Goal: Check status: Check status

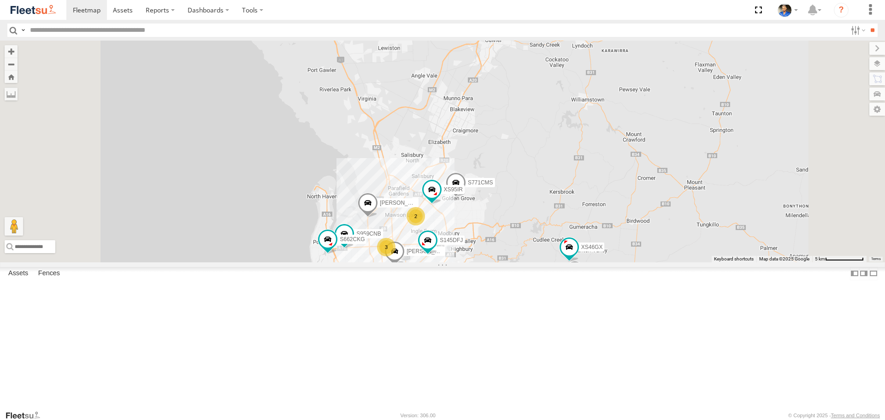
click at [648, 242] on div "S145DFJ S343CTS DD067S MERC S771CMS [PERSON_NAME] [PERSON_NAME] 5 3 2 5 XS46GX …" at bounding box center [442, 151] width 885 height 221
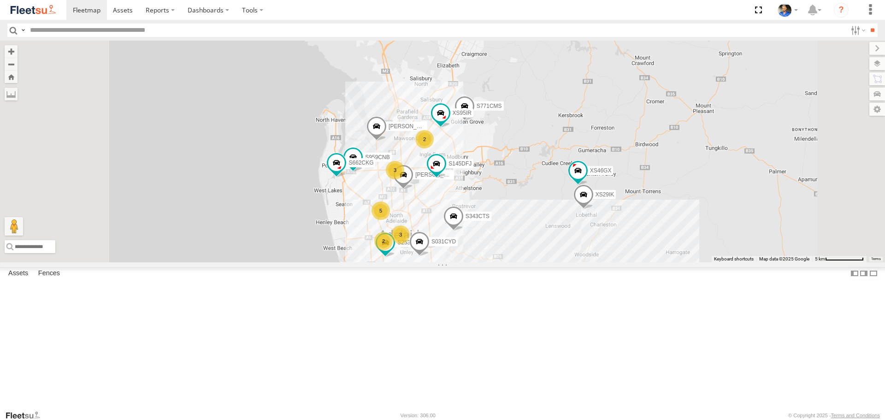
drag, startPoint x: 639, startPoint y: 234, endPoint x: 639, endPoint y: 156, distance: 77.5
click at [648, 153] on div "S145DFJ S343CTS DD067S MERC S771CMS [PERSON_NAME] [PERSON_NAME] 5 3 2 5 XS46GX …" at bounding box center [442, 151] width 885 height 221
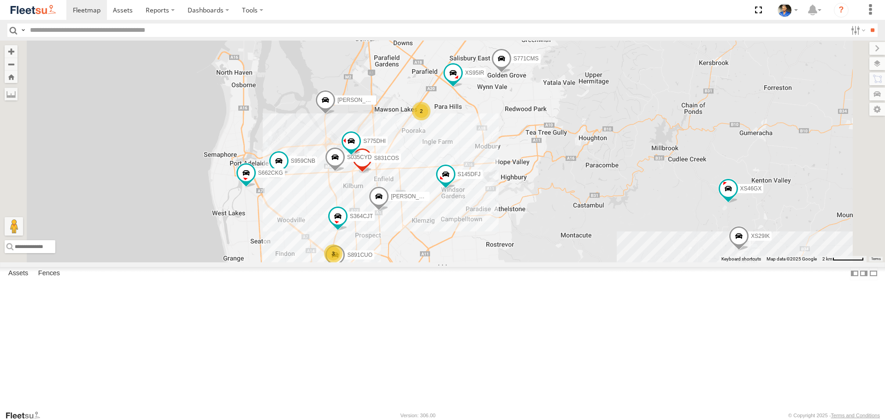
drag, startPoint x: 544, startPoint y: 215, endPoint x: 541, endPoint y: 229, distance: 14.2
click at [541, 229] on div "S145DFJ S343CTS DD067S MERC S771CMS [PERSON_NAME] [PERSON_NAME] XS46GX S959CNB …" at bounding box center [442, 151] width 885 height 221
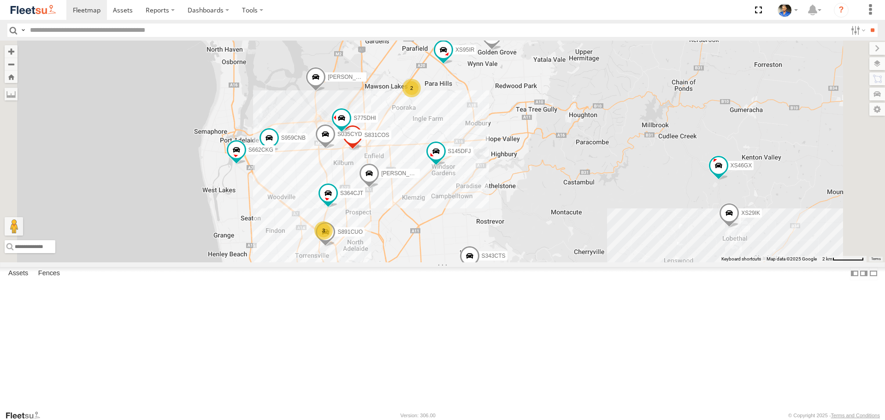
drag, startPoint x: 527, startPoint y: 125, endPoint x: 517, endPoint y: 106, distance: 21.9
click at [517, 106] on div "S145DFJ S343CTS DD067S MERC S771CMS [PERSON_NAME] [PERSON_NAME] XS46GX S959CNB …" at bounding box center [442, 151] width 885 height 221
click at [388, 281] on span at bounding box center [380, 272] width 17 height 17
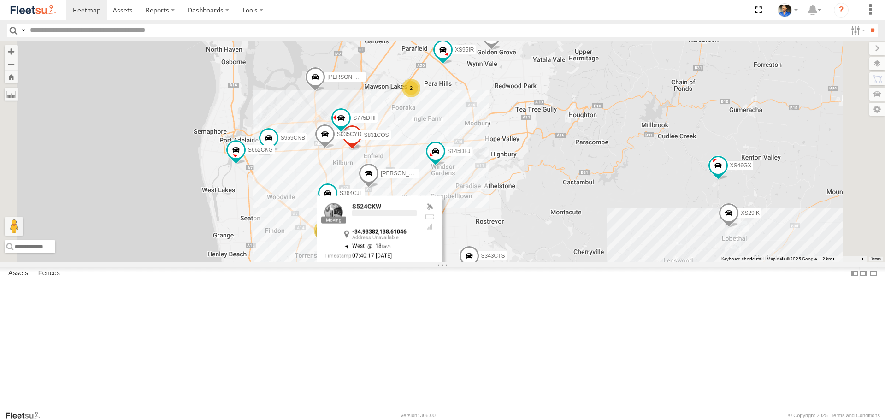
click at [373, 277] on label at bounding box center [364, 273] width 18 height 6
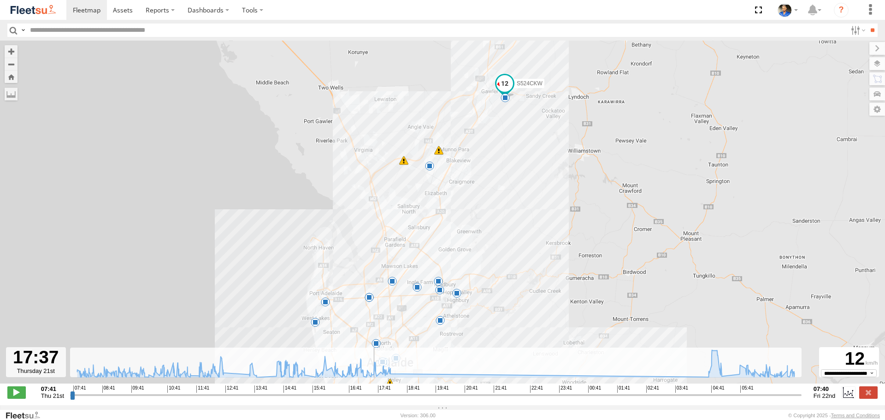
drag, startPoint x: 73, startPoint y: 400, endPoint x: 373, endPoint y: 438, distance: 302.6
click at [373, 399] on input "range" at bounding box center [436, 395] width 732 height 9
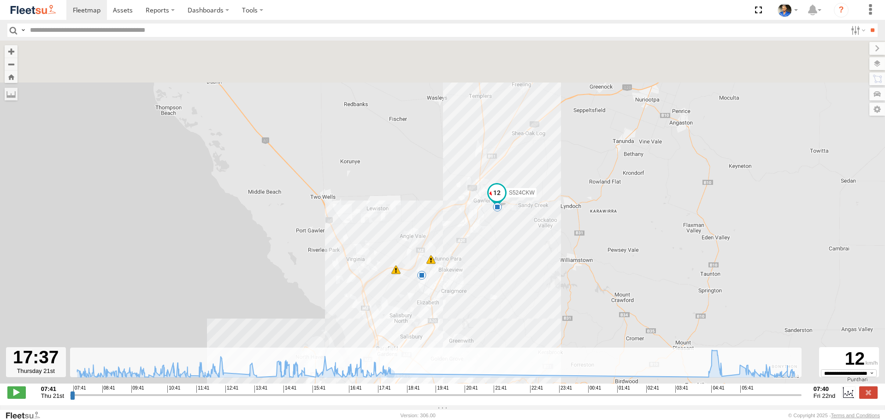
drag, startPoint x: 599, startPoint y: 161, endPoint x: 592, endPoint y: 245, distance: 83.7
click at [592, 245] on div "S524CKW 08:10 Thu 09:41 Thu 10:05 Thu 10:39 Thu 11:32 Thu 12:47 Thu 13:25 Thu 1…" at bounding box center [442, 217] width 885 height 353
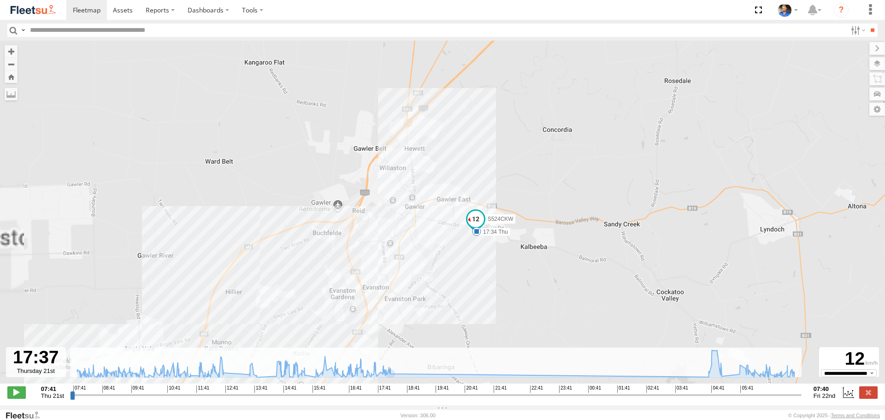
drag, startPoint x: 453, startPoint y: 263, endPoint x: 488, endPoint y: 264, distance: 34.6
click at [488, 264] on div "S524CKW 08:10 Thu 09:41 Thu 10:05 Thu 10:39 Thu 11:32 Thu 12:47 Thu 13:25 Thu 1…" at bounding box center [442, 217] width 885 height 353
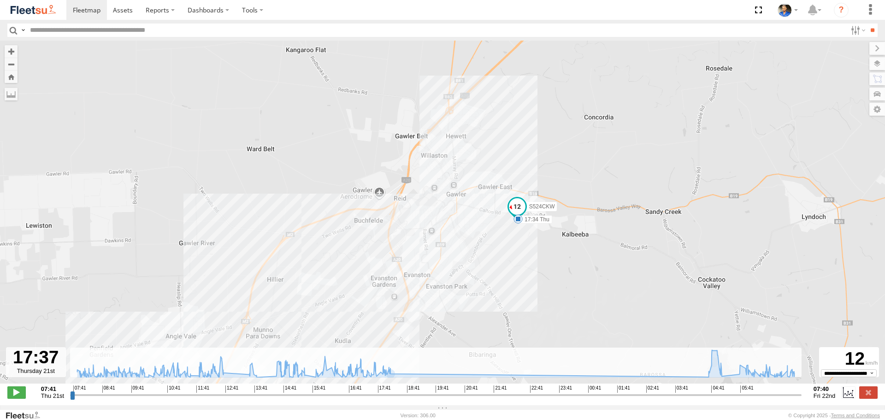
drag, startPoint x: 541, startPoint y: 281, endPoint x: 568, endPoint y: 260, distance: 33.8
click at [568, 260] on div "S524CKW 08:10 Thu 09:41 Thu 10:05 Thu 10:39 Thu 11:32 Thu 12:47 Thu 13:25 Thu 1…" at bounding box center [442, 217] width 885 height 353
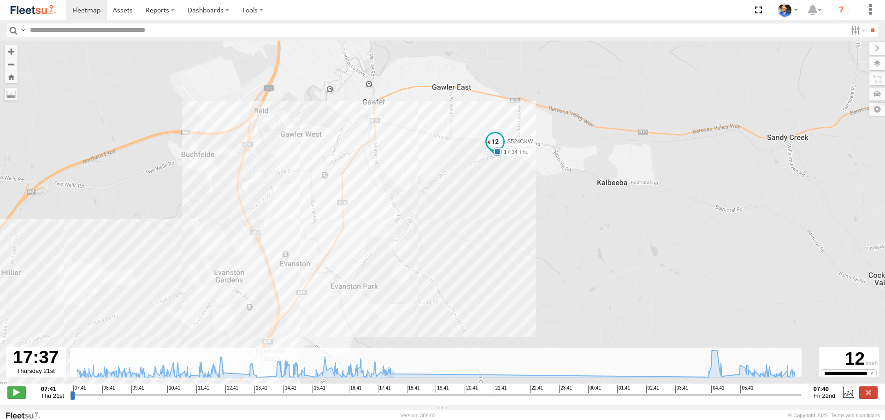
drag, startPoint x: 537, startPoint y: 267, endPoint x: 561, endPoint y: 201, distance: 69.7
click at [561, 201] on div "S524CKW 08:10 Thu 09:41 Thu 10:05 Thu 10:39 Thu 11:32 Thu 12:47 Thu 13:25 Thu 1…" at bounding box center [442, 217] width 885 height 353
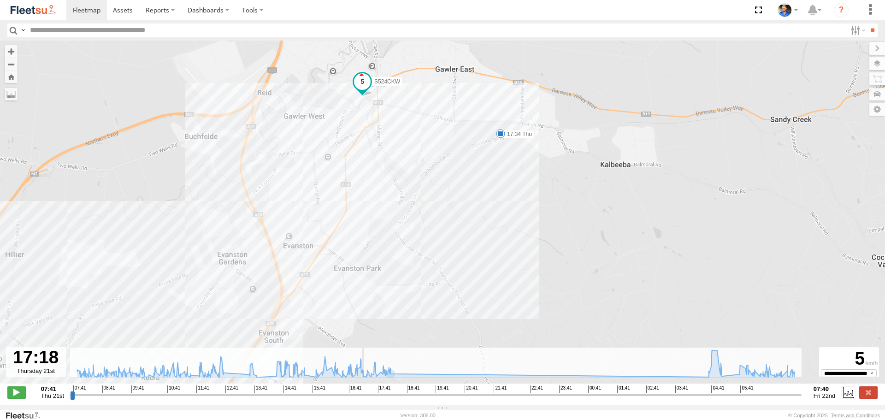
drag, startPoint x: 372, startPoint y: 403, endPoint x: 363, endPoint y: 403, distance: 8.8
click at [363, 399] on input "range" at bounding box center [436, 395] width 732 height 9
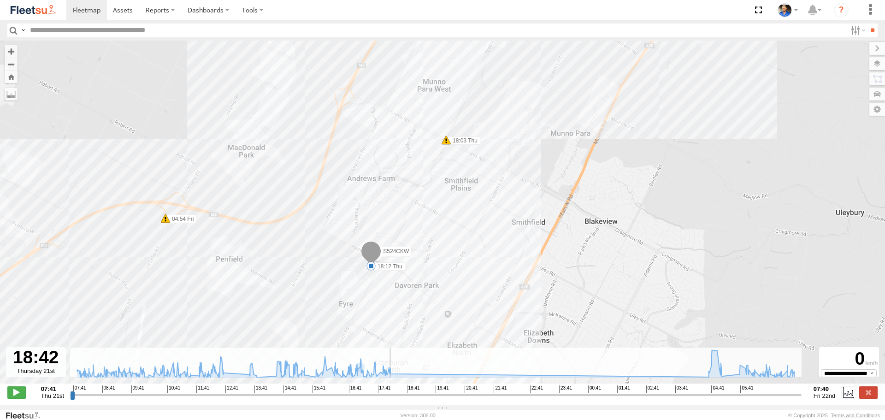
drag, startPoint x: 362, startPoint y: 399, endPoint x: 381, endPoint y: 325, distance: 76.0
click at [406, 399] on input "range" at bounding box center [436, 395] width 732 height 9
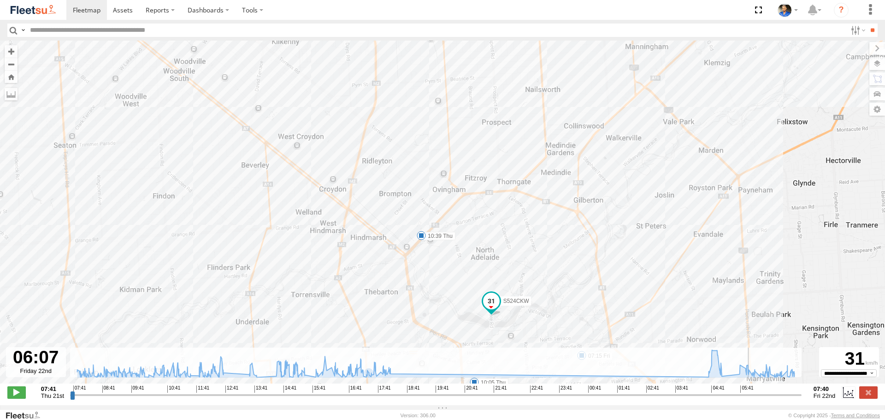
drag, startPoint x: 405, startPoint y: 400, endPoint x: 752, endPoint y: 417, distance: 347.6
click at [752, 399] on input "range" at bounding box center [436, 395] width 732 height 9
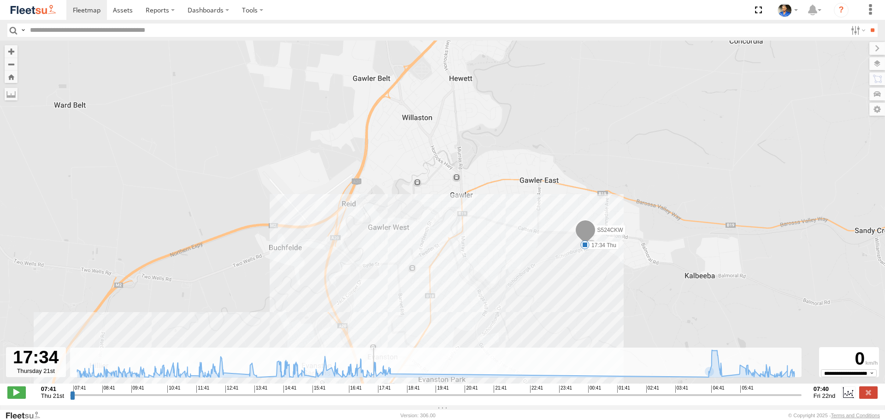
drag, startPoint x: 753, startPoint y: 402, endPoint x: 372, endPoint y: 389, distance: 382.0
type input "**********"
click at [372, 391] on input "range" at bounding box center [436, 395] width 732 height 9
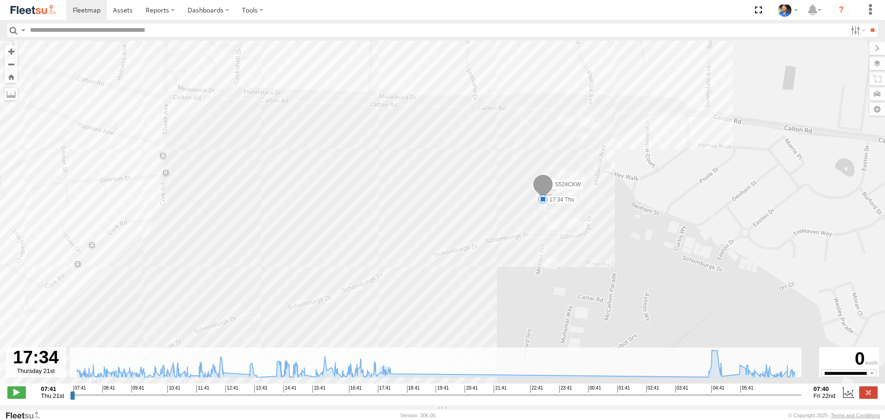
drag, startPoint x: 656, startPoint y: 285, endPoint x: 616, endPoint y: 203, distance: 90.9
click at [618, 205] on div "S524CKW 08:10 Thu 09:41 Thu 10:05 Thu 10:39 Thu 11:32 Thu 12:47 Thu 13:25 Thu 1…" at bounding box center [442, 217] width 885 height 353
